Goal: Information Seeking & Learning: Learn about a topic

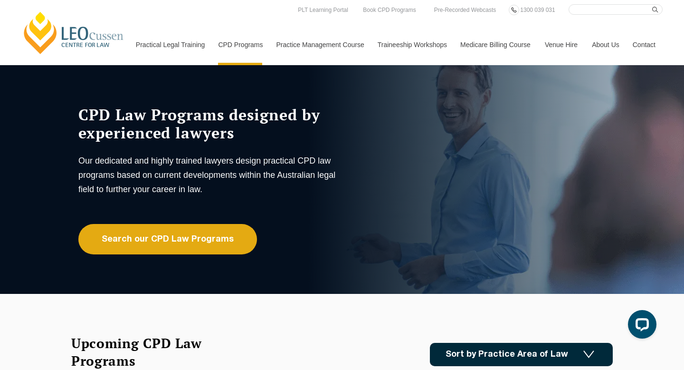
click at [81, 34] on link "[PERSON_NAME] Centre for Law" at bounding box center [73, 32] width 105 height 45
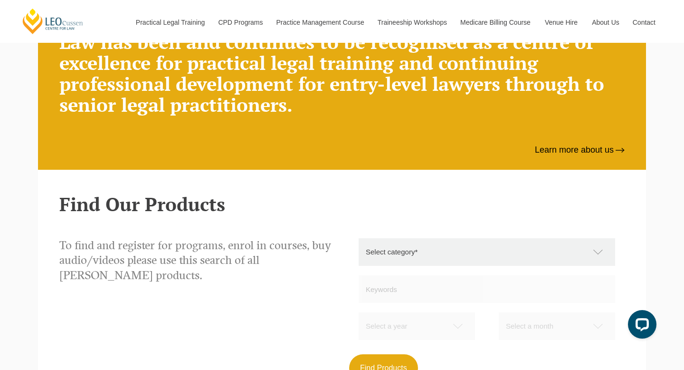
scroll to position [715, 0]
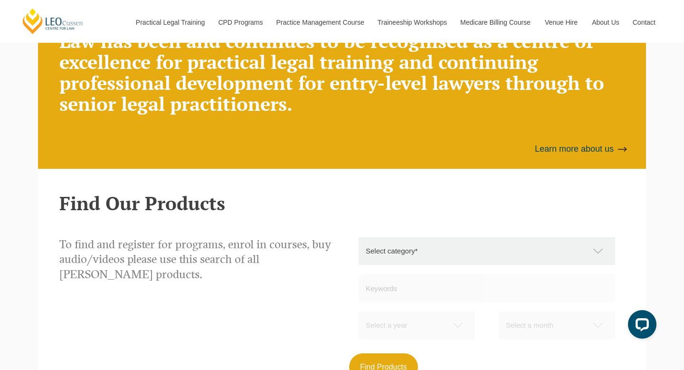
click at [562, 147] on link "Learn more about us" at bounding box center [580, 148] width 90 height 11
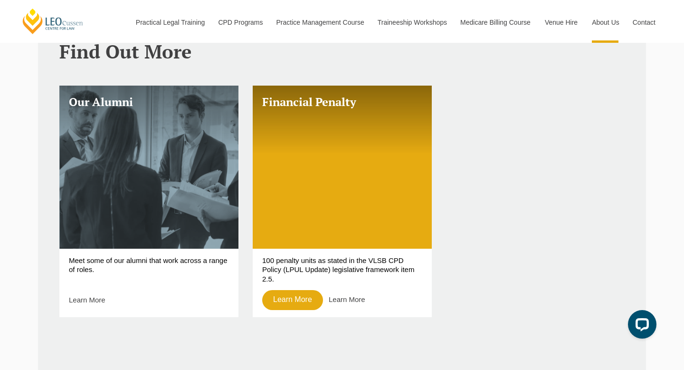
scroll to position [749, 0]
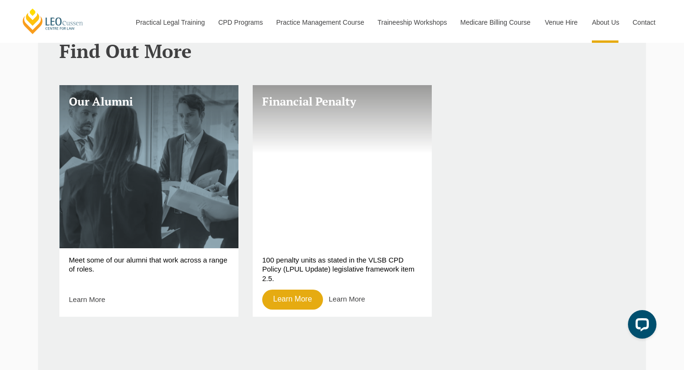
click at [306, 104] on link "Financial Penalty" at bounding box center [342, 166] width 179 height 163
